Goal: Information Seeking & Learning: Learn about a topic

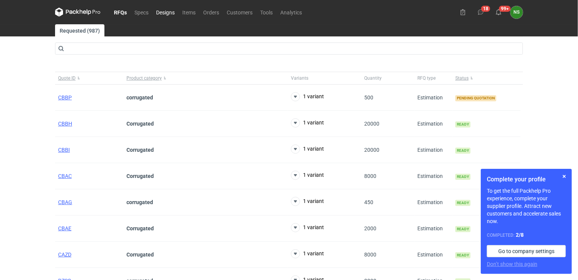
click at [169, 12] on link "Designs" at bounding box center [165, 12] width 26 height 9
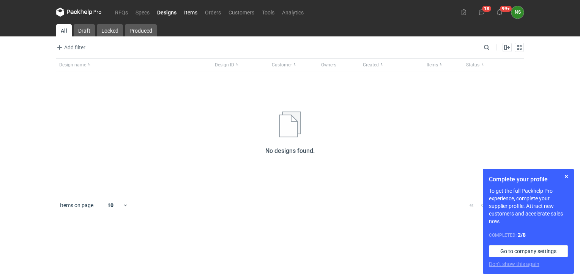
click at [190, 11] on link "Items" at bounding box center [190, 12] width 21 height 9
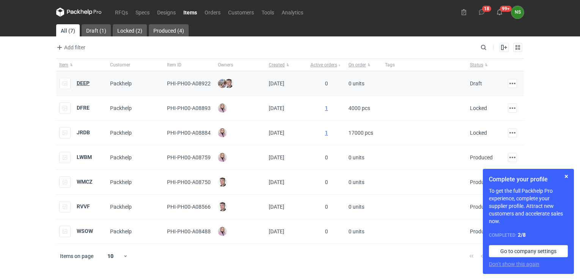
click at [85, 83] on strong "DEEP" at bounding box center [83, 83] width 13 height 6
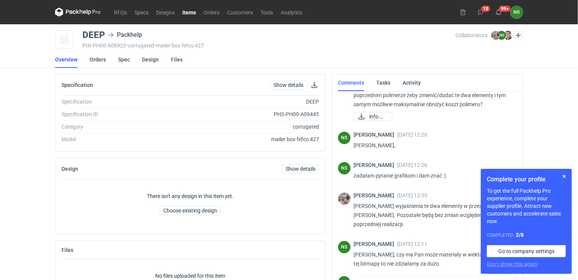
scroll to position [116, 0]
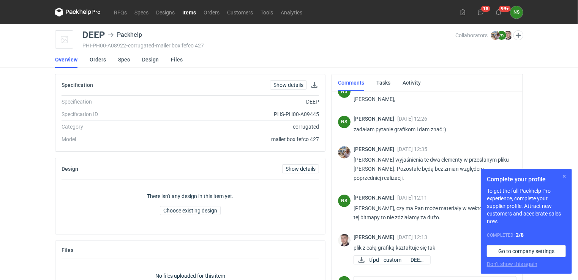
click at [563, 177] on button "button" at bounding box center [564, 176] width 9 height 9
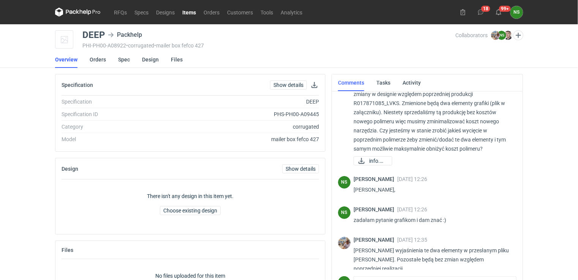
scroll to position [0, 0]
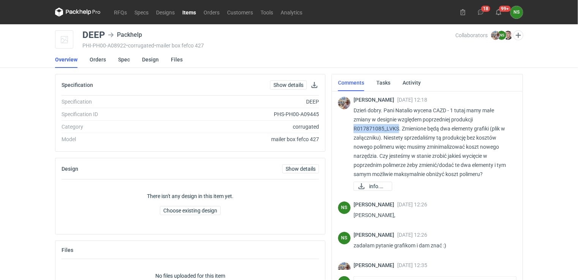
drag, startPoint x: 398, startPoint y: 127, endPoint x: 352, endPoint y: 128, distance: 46.7
click at [352, 128] on div "[PERSON_NAME] [DATE] 12:18 Dzień [PERSON_NAME]. Pani [PERSON_NAME] wycena CAZD …" at bounding box center [427, 143] width 179 height 107
copy p "R017871085_LVKS"
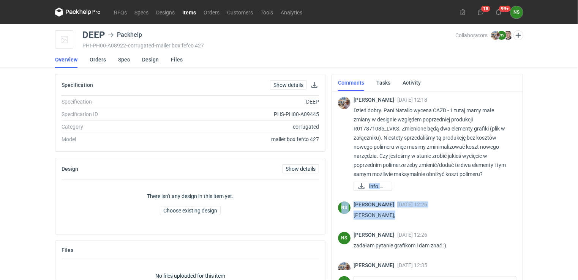
drag, startPoint x: 517, startPoint y: 173, endPoint x: 517, endPoint y: 226, distance: 52.8
click at [517, 226] on div "[PERSON_NAME] [DATE] 12:18 Dzień [PERSON_NAME]. Pani [PERSON_NAME] wycena CAZD …" at bounding box center [427, 204] width 191 height 225
drag, startPoint x: 517, startPoint y: 226, endPoint x: 547, endPoint y: 184, distance: 51.0
click at [547, 184] on div "RFQs Specs Designs Items Orders Customers Tools Analytics 18 99+ NS [PERSON_NAM…" at bounding box center [289, 140] width 578 height 280
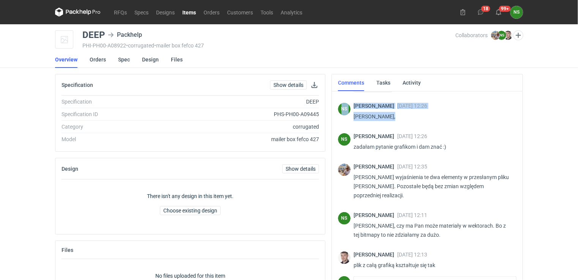
scroll to position [116, 0]
